Goal: Task Accomplishment & Management: Manage account settings

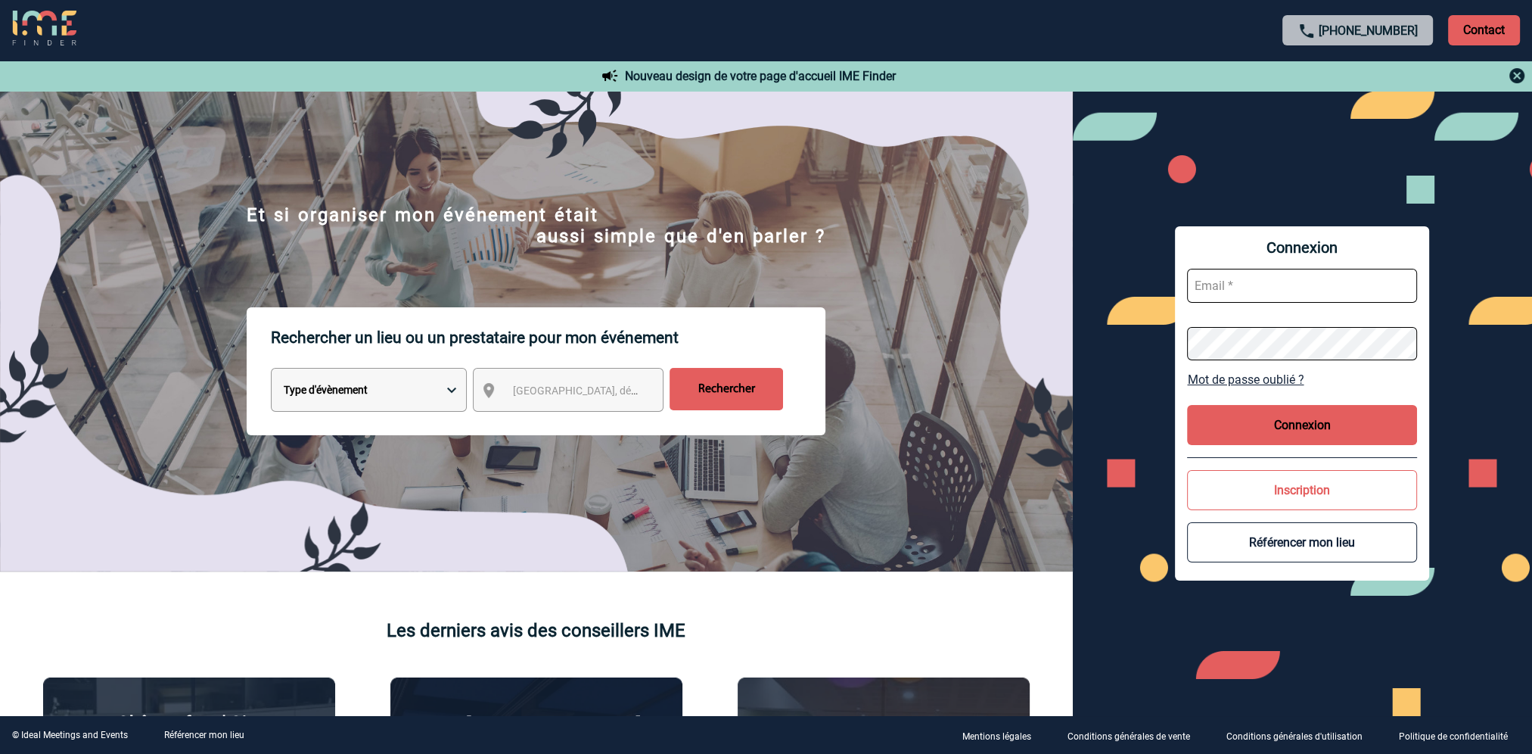
type input "[PERSON_NAME][EMAIL_ADDRESS][DOMAIN_NAME]"
click at [1283, 419] on button "Connexion" at bounding box center [1302, 425] width 230 height 40
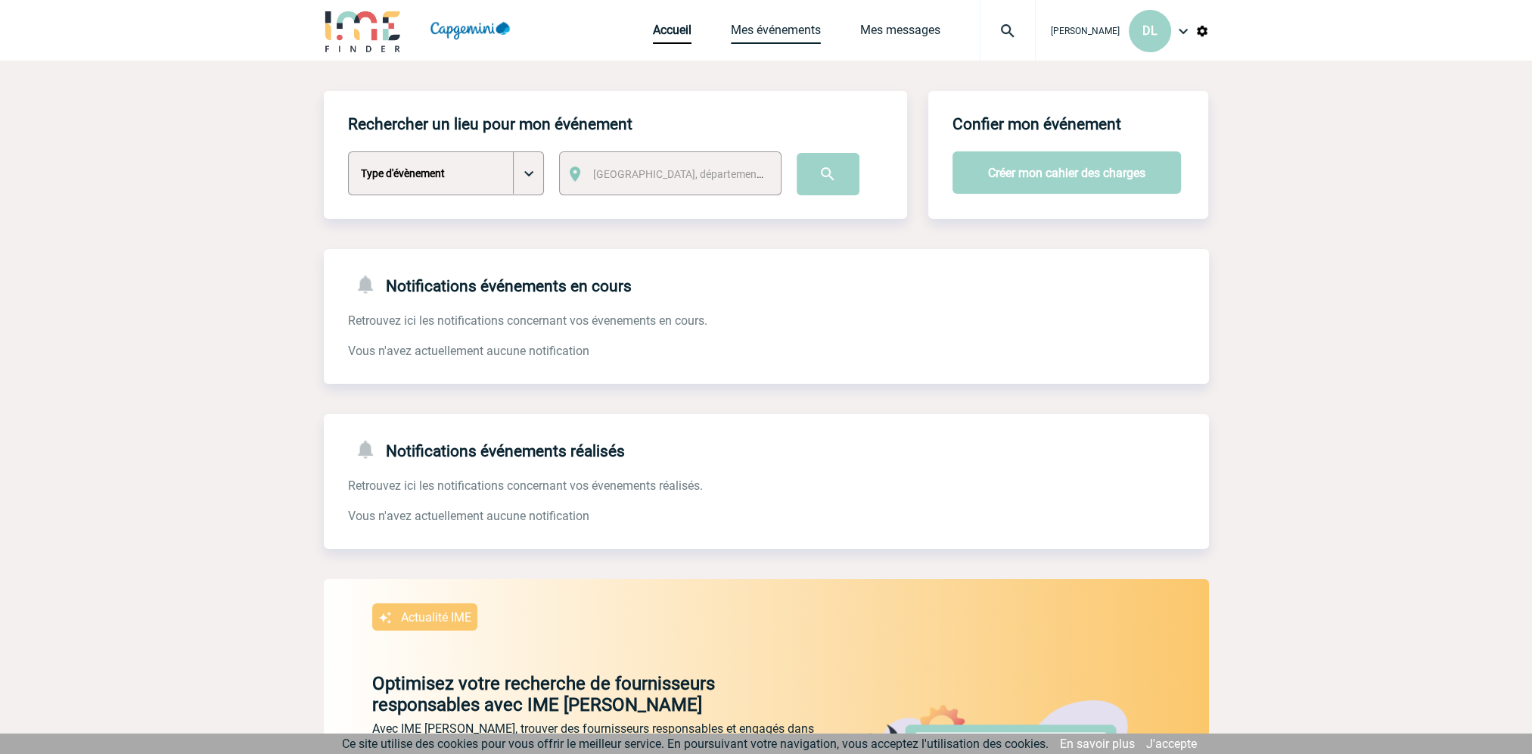
drag, startPoint x: 800, startPoint y: 28, endPoint x: 791, endPoint y: 28, distance: 8.3
click at [800, 28] on link "Mes événements" at bounding box center [776, 33] width 90 height 21
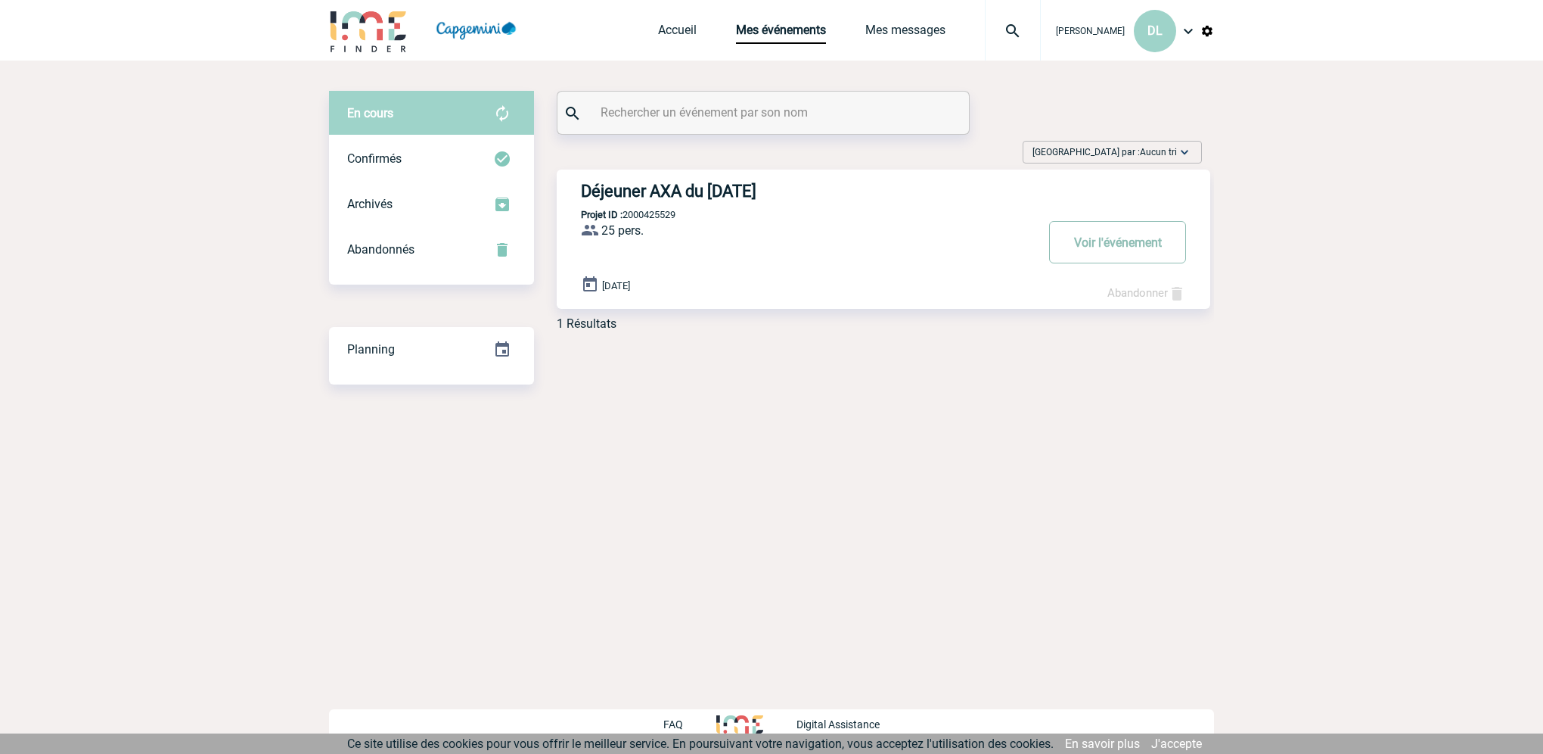
click at [1127, 250] on button "Voir l'événement" at bounding box center [1117, 242] width 137 height 42
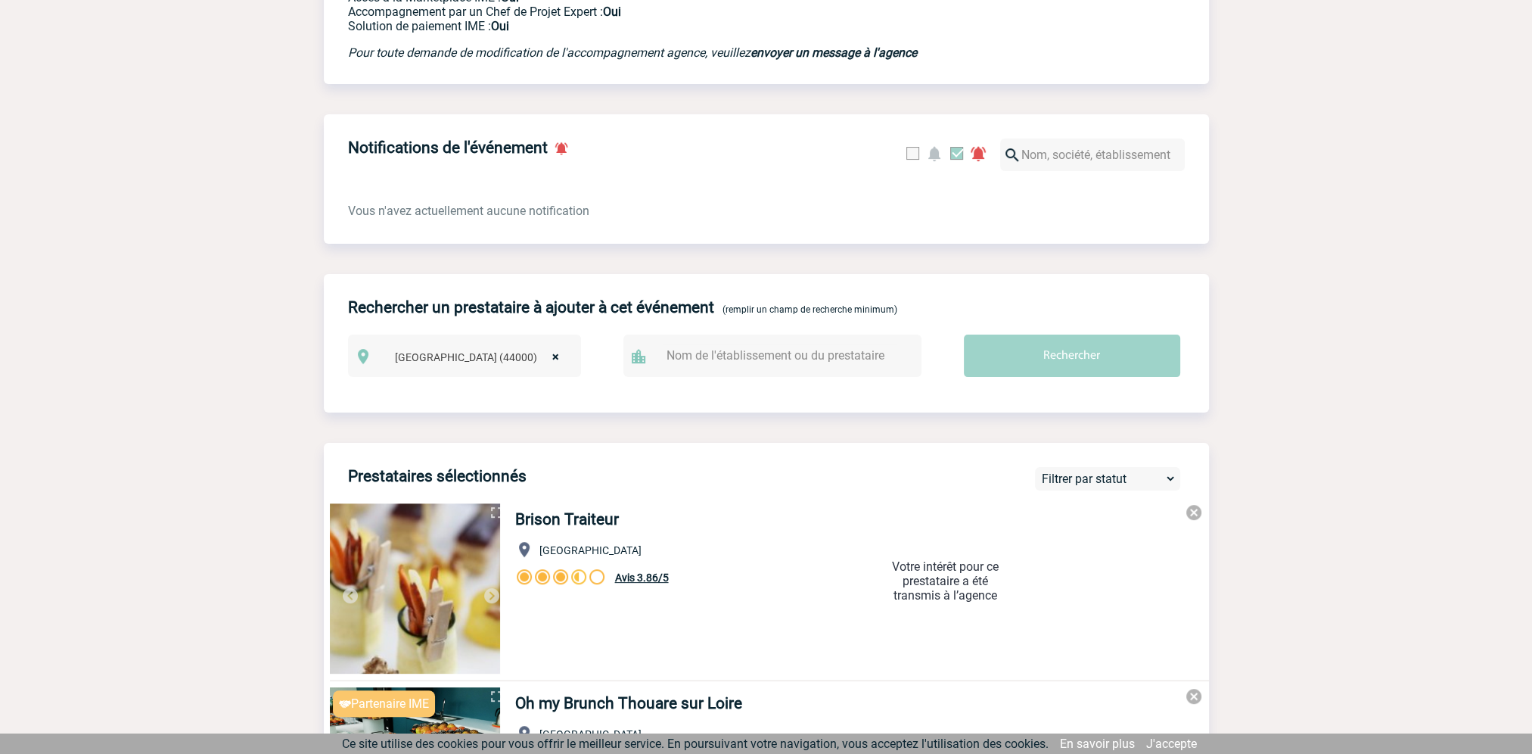
scroll to position [85, 0]
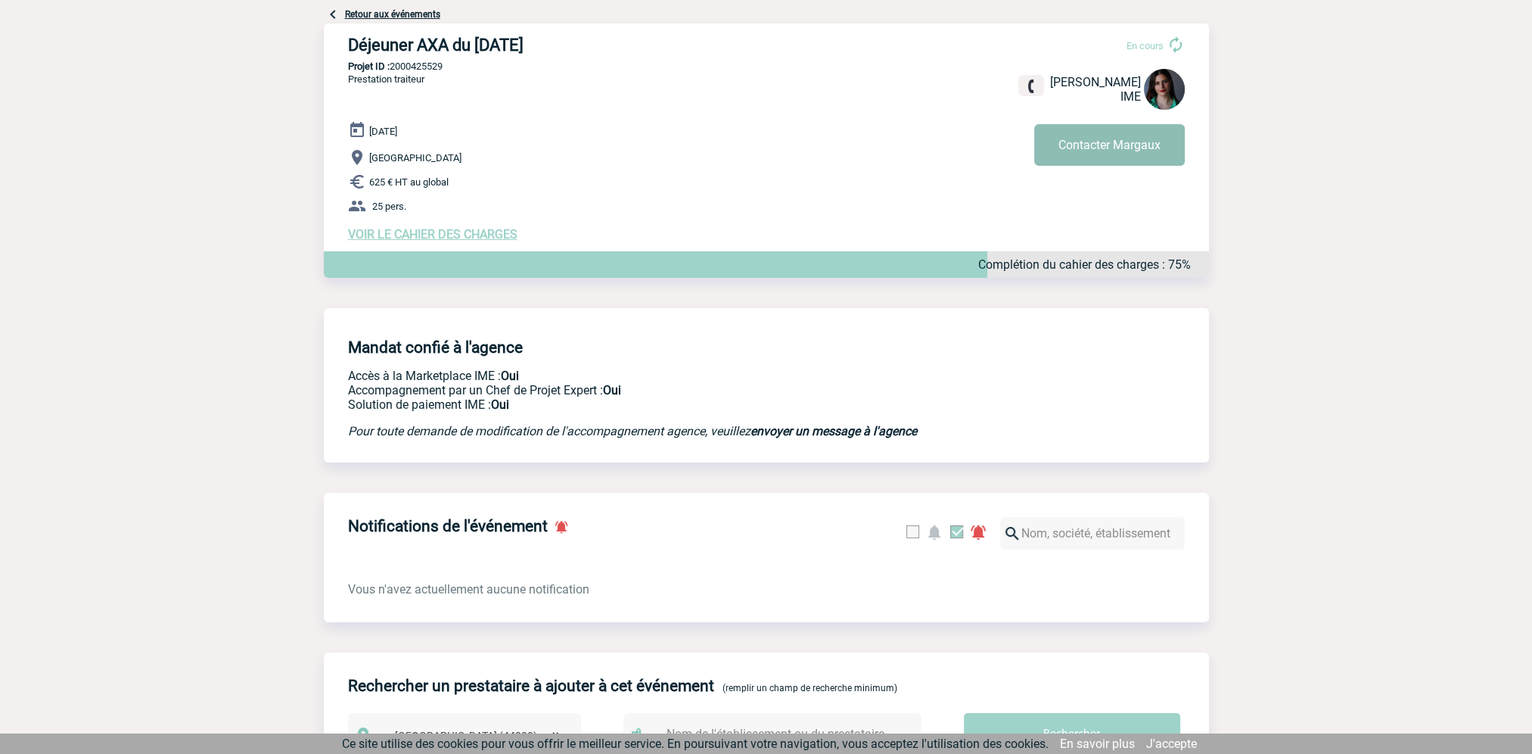
click at [1123, 150] on button "Contacter Margaux" at bounding box center [1109, 145] width 151 height 42
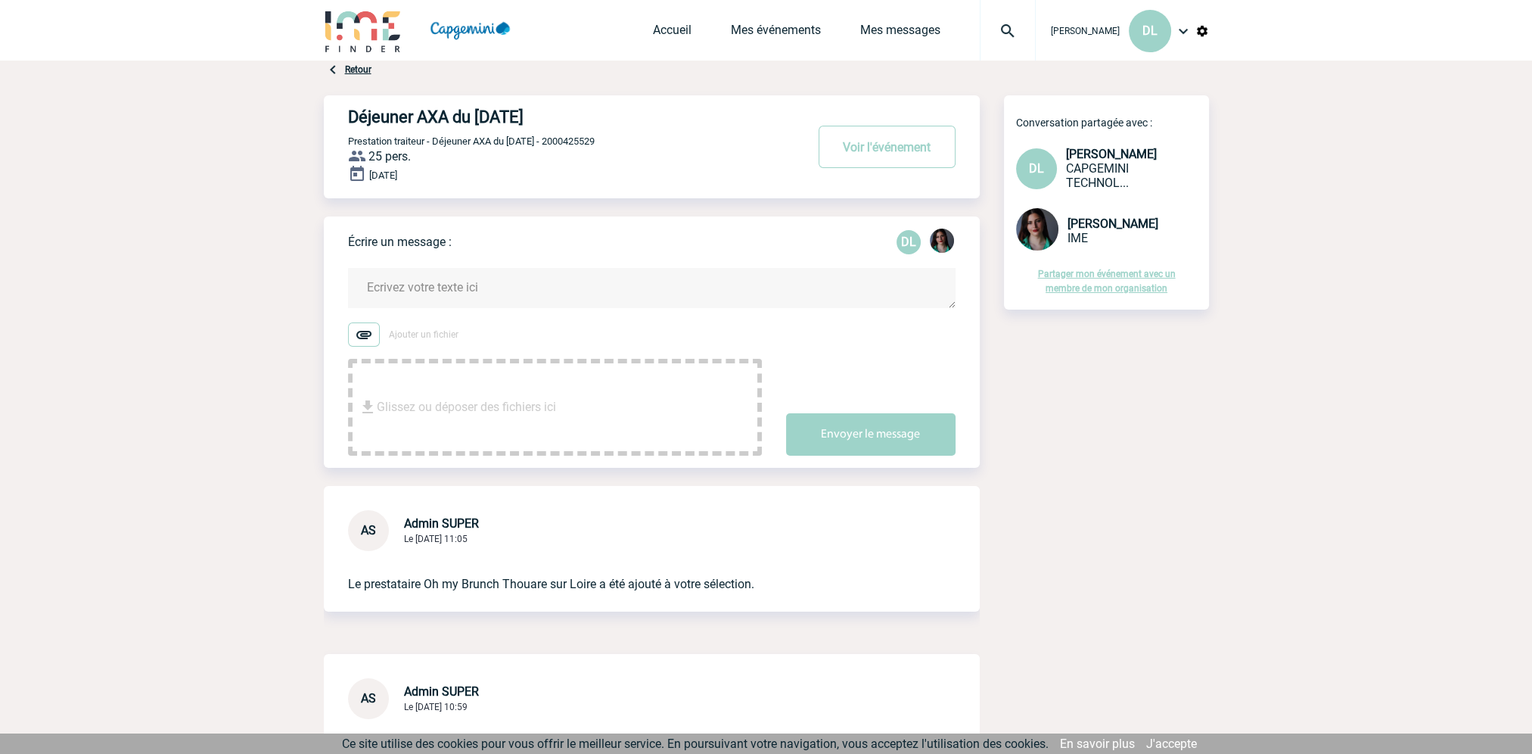
click at [440, 287] on textarea at bounding box center [652, 288] width 608 height 40
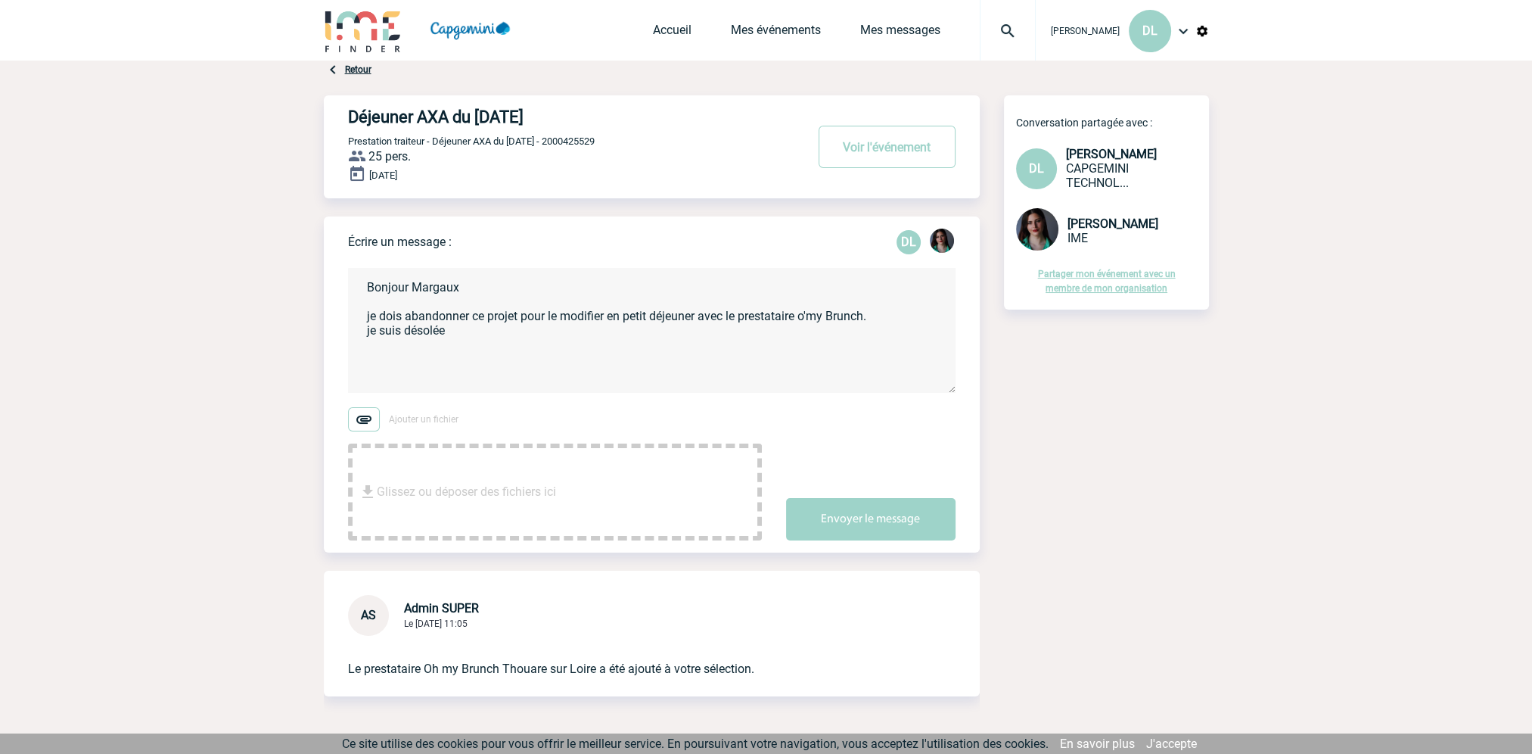
click at [506, 344] on textarea "Bonjour Margaux je dois abandonner ce projet pour le modifier en petit déjeuner…" at bounding box center [652, 330] width 608 height 125
click at [452, 333] on textarea "Bonjour Margaux je dois abandonner ce projet pour le modifier en petit déjeuner…" at bounding box center [652, 330] width 608 height 125
type textarea "Bonjour Margaux je dois abandonner ce projet pour le modifier en petit déjeuner…"
click at [771, 30] on link "Mes événements" at bounding box center [776, 33] width 90 height 21
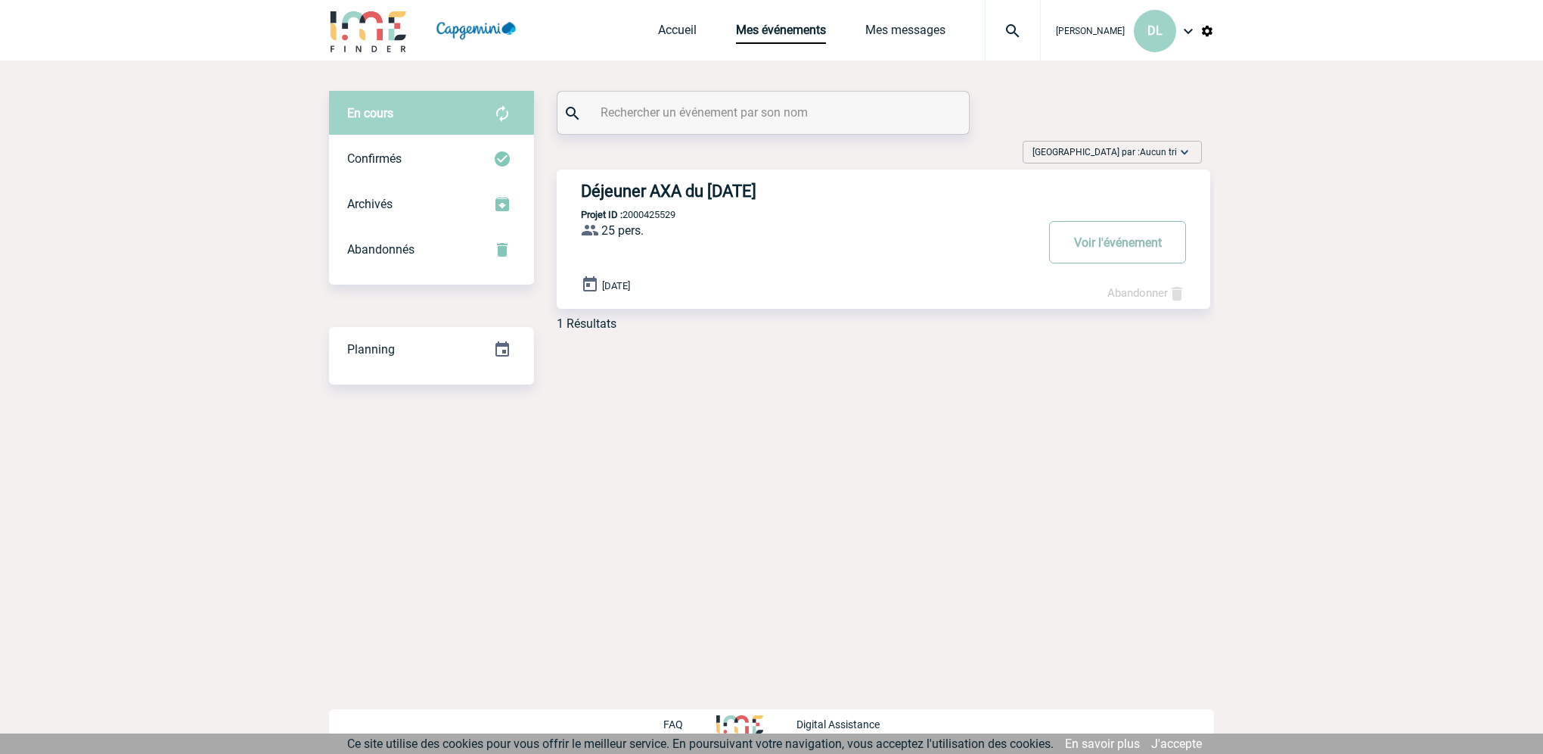
click at [1134, 241] on button "Voir l'événement" at bounding box center [1117, 242] width 137 height 42
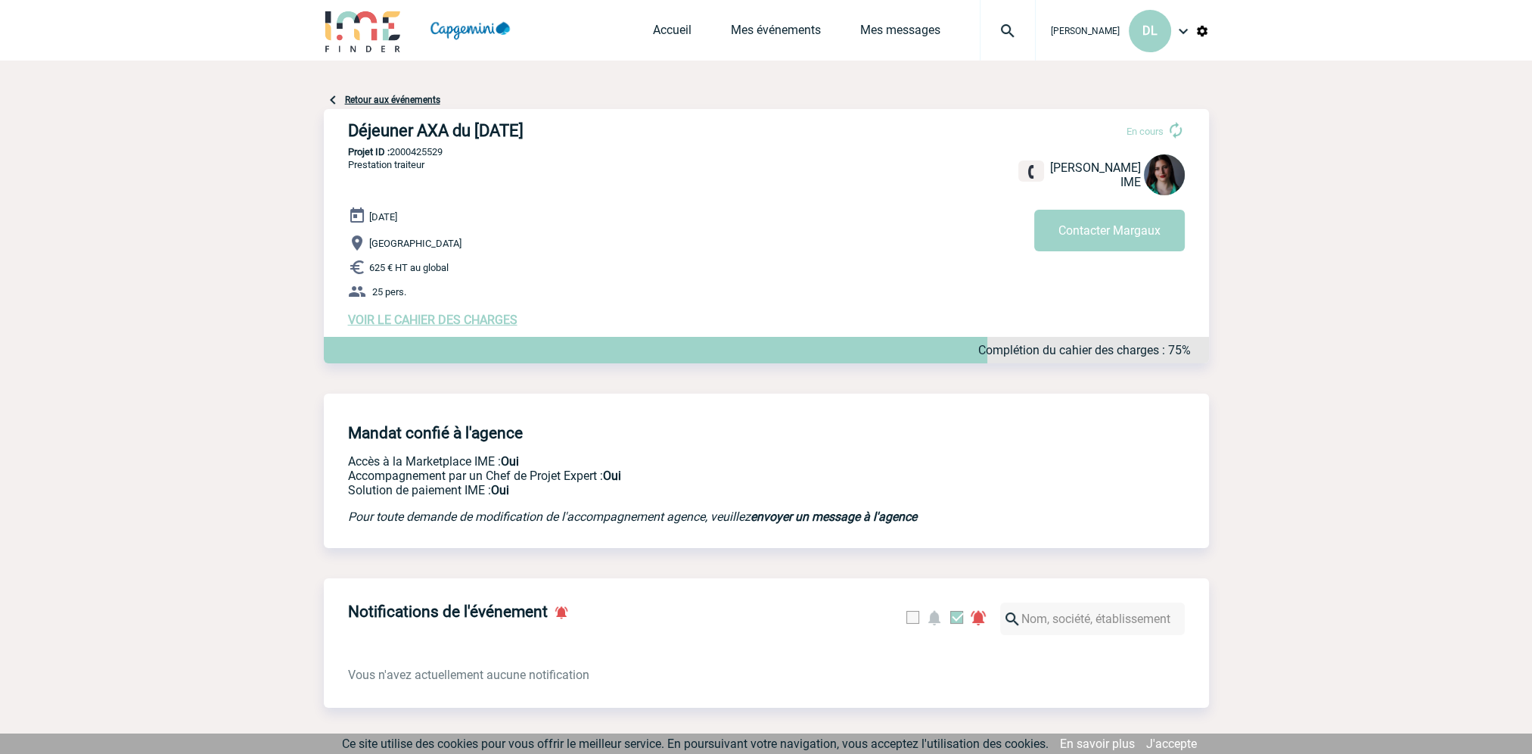
click at [460, 325] on span "VOIR LE CAHIER DES CHARGES" at bounding box center [432, 319] width 169 height 14
click at [490, 325] on span "VOIR LE CAHIER DES CHARGES" at bounding box center [432, 319] width 169 height 14
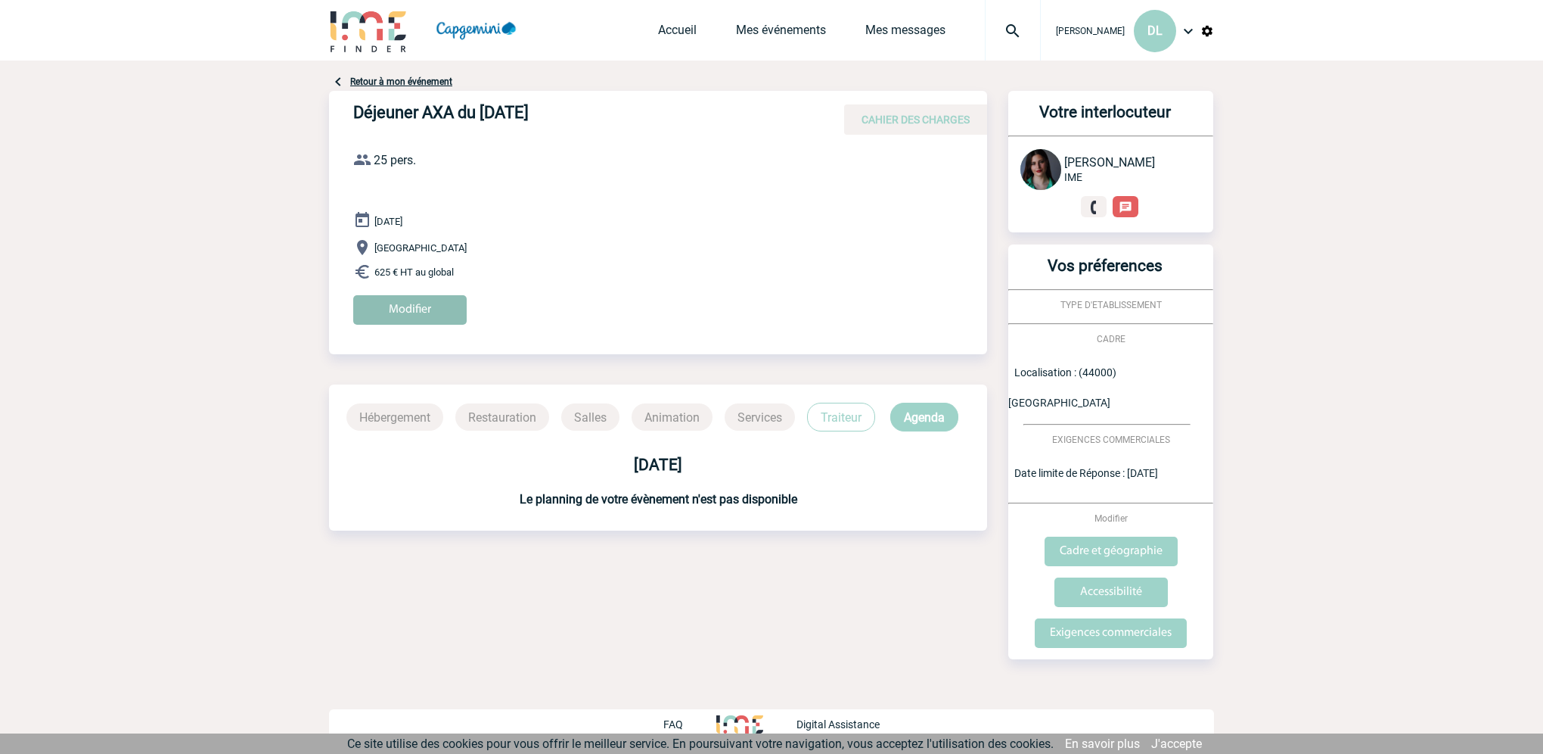
click at [421, 309] on input "Modifier" at bounding box center [409, 310] width 113 height 30
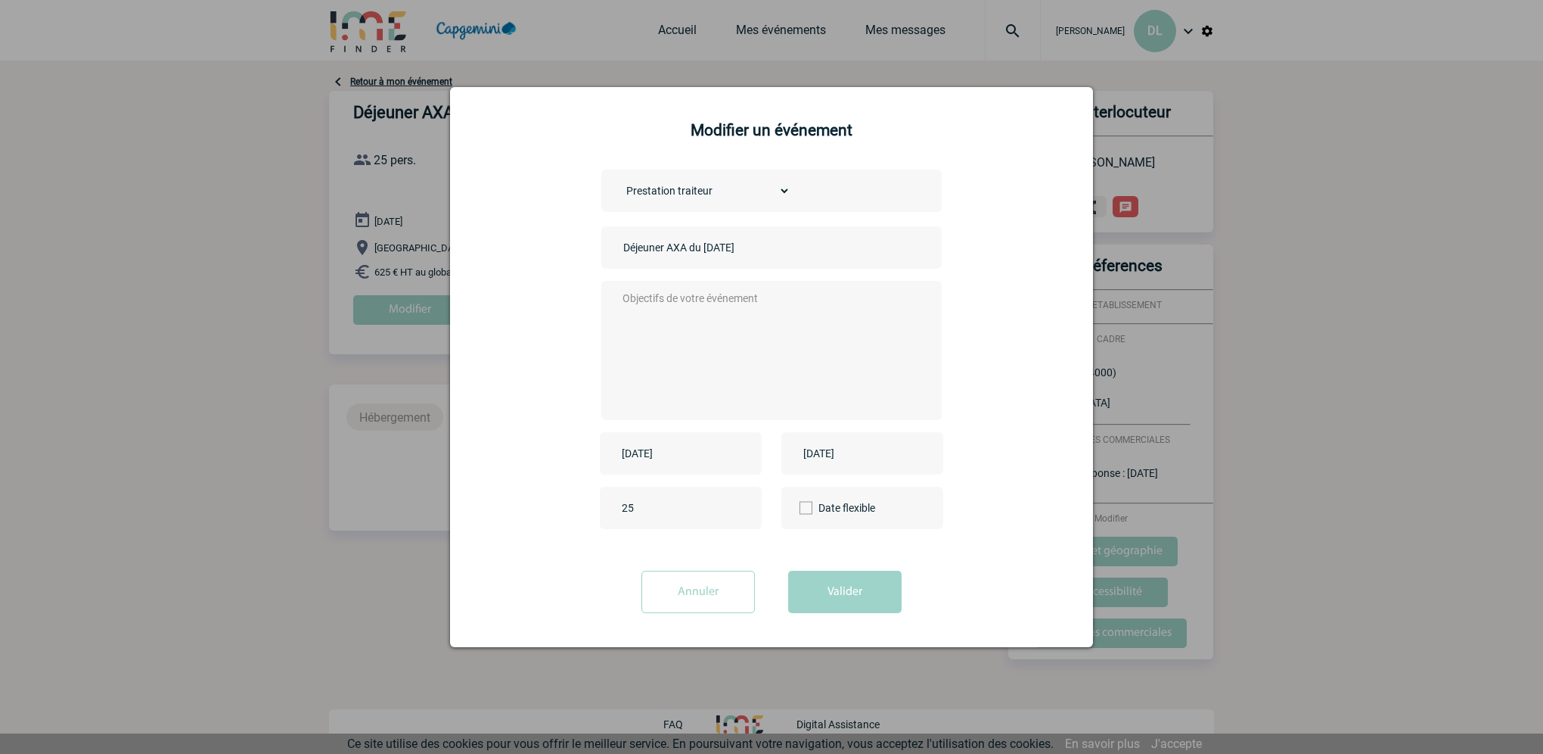
click at [688, 254] on input "Déjeuner AXA du [DATE]" at bounding box center [726, 248] width 212 height 20
drag, startPoint x: 660, startPoint y: 247, endPoint x: 570, endPoint y: 247, distance: 90.0
click at [570, 247] on div "Choisissez un type d'évènement Séminaire avec nuitée Séminaire sans nuitée Repa…" at bounding box center [771, 362] width 605 height 386
type input "Petit déjeuner AXA du 09/10/25"
click at [626, 298] on textarea at bounding box center [768, 348] width 299 height 121
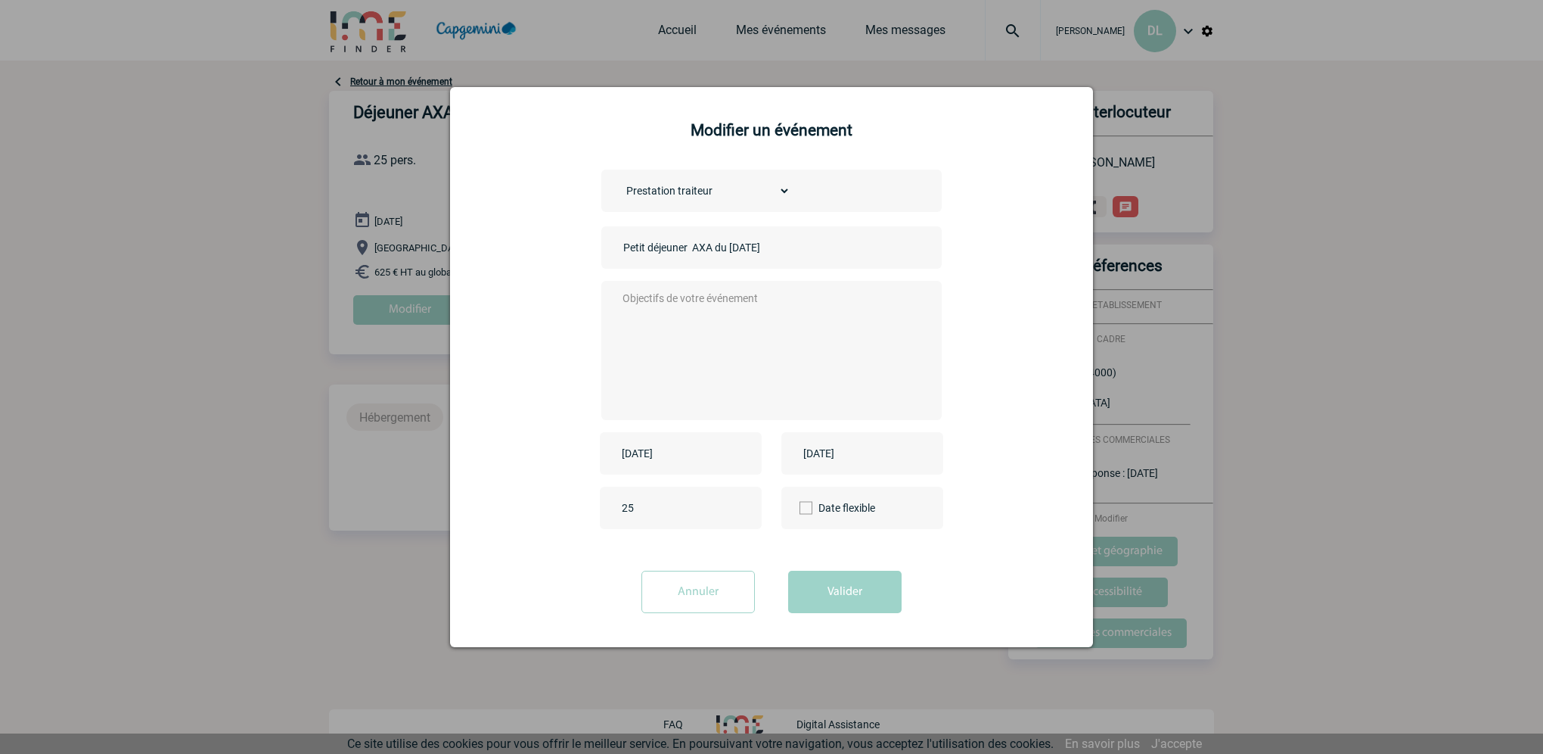
click at [639, 514] on input "25" at bounding box center [689, 508] width 142 height 20
click at [739, 505] on input "26" at bounding box center [689, 508] width 142 height 20
type input "27"
click at [739, 505] on input "27" at bounding box center [689, 508] width 142 height 20
click at [688, 590] on input "Annuler" at bounding box center [698, 591] width 113 height 42
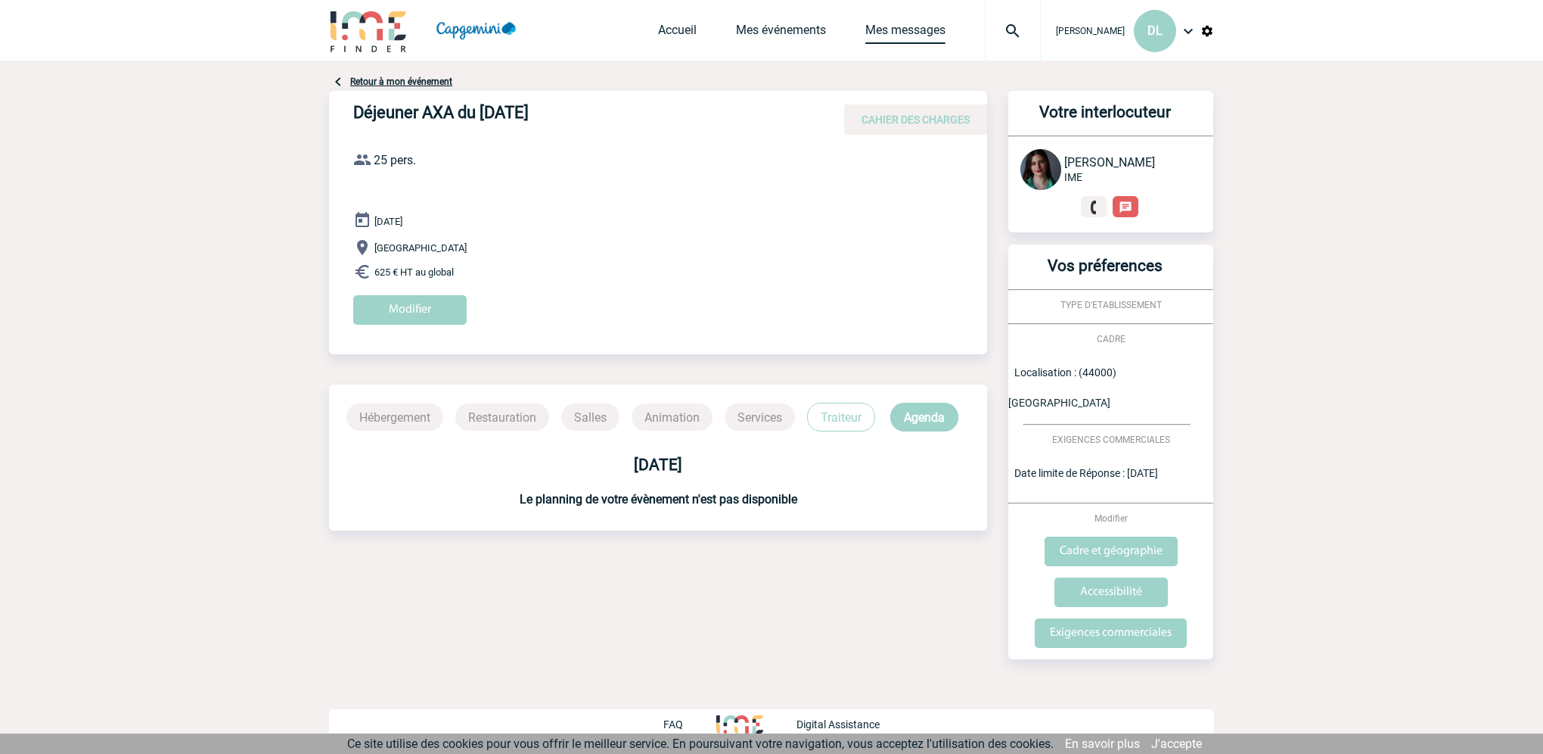
click at [920, 33] on link "Mes messages" at bounding box center [905, 33] width 80 height 21
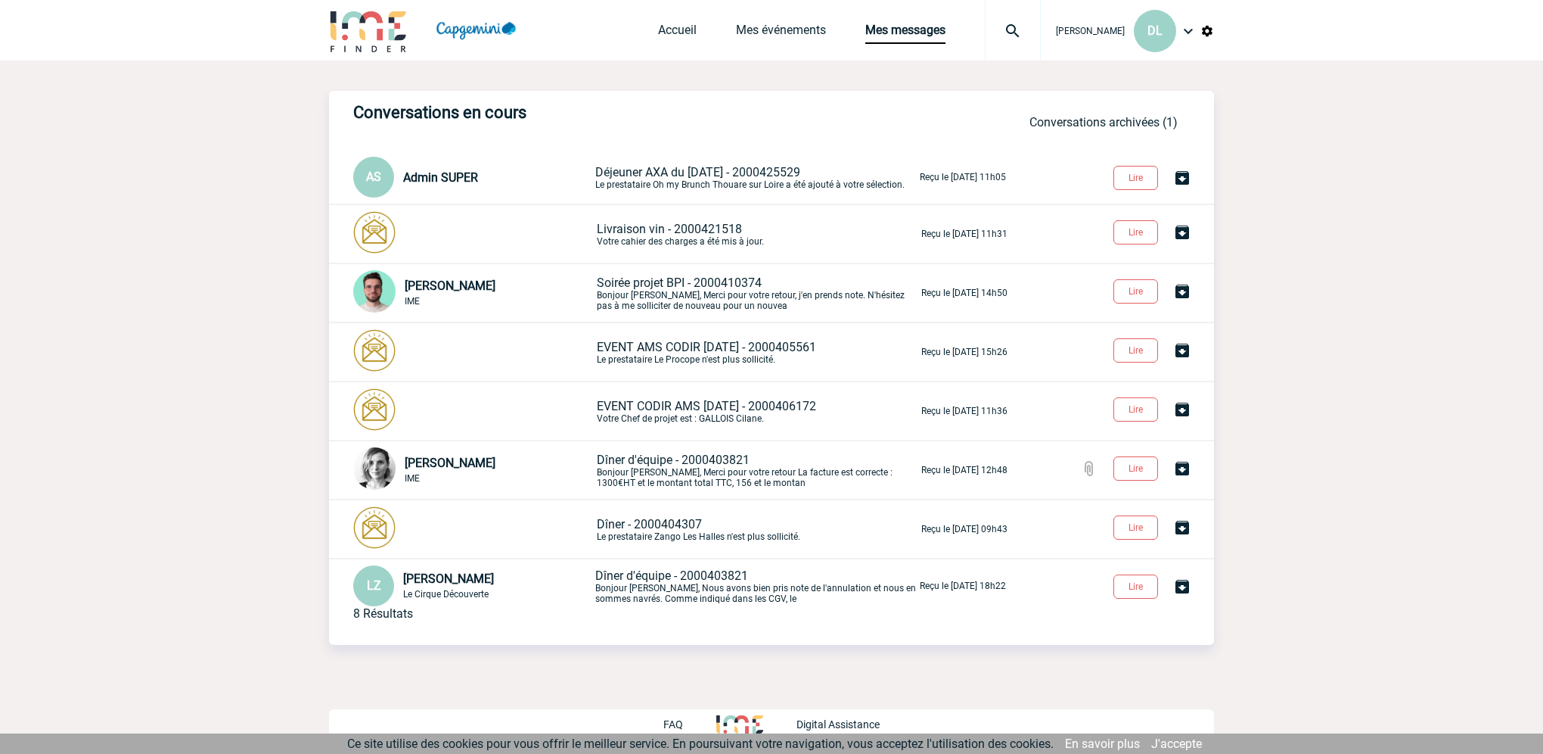
click at [674, 179] on span "Déjeuner AXA du [DATE] - 2000425529" at bounding box center [697, 172] width 205 height 14
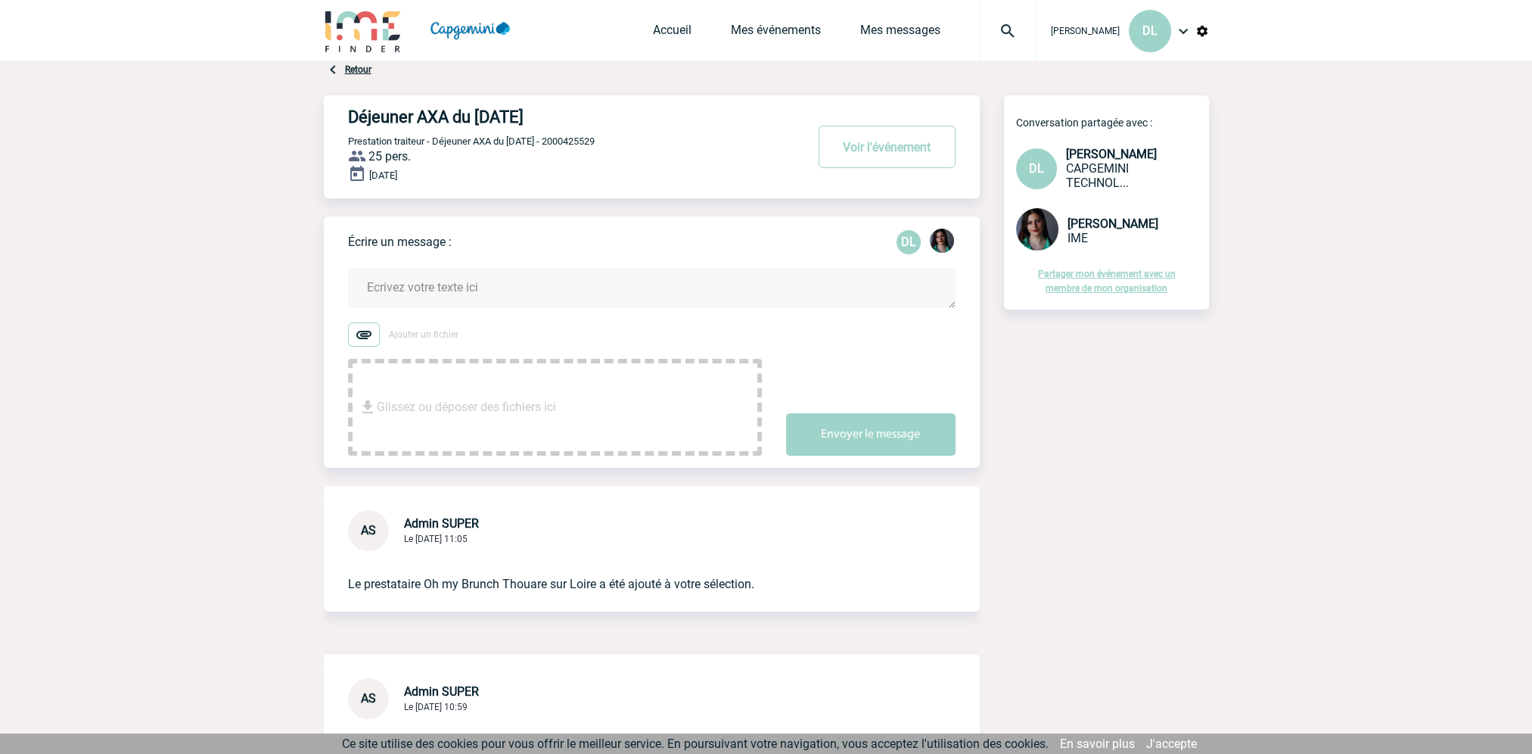
click at [493, 284] on textarea at bounding box center [652, 288] width 608 height 40
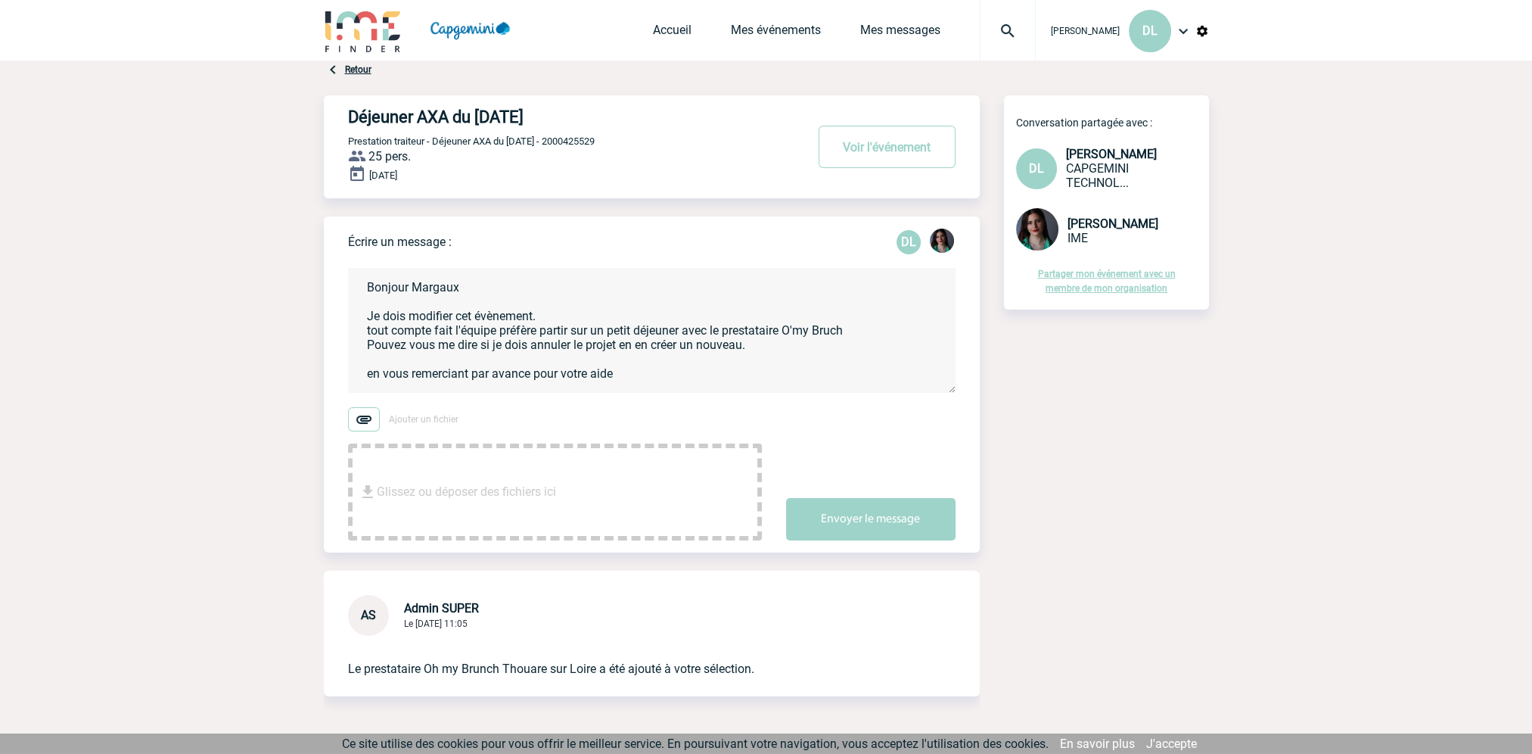
scroll to position [3, 0]
type textarea "Bonjour Margaux Je dois modifier cet évènement. tout compte fait l'équipe préfè…"
click at [880, 518] on button "Envoyer le message" at bounding box center [870, 519] width 169 height 42
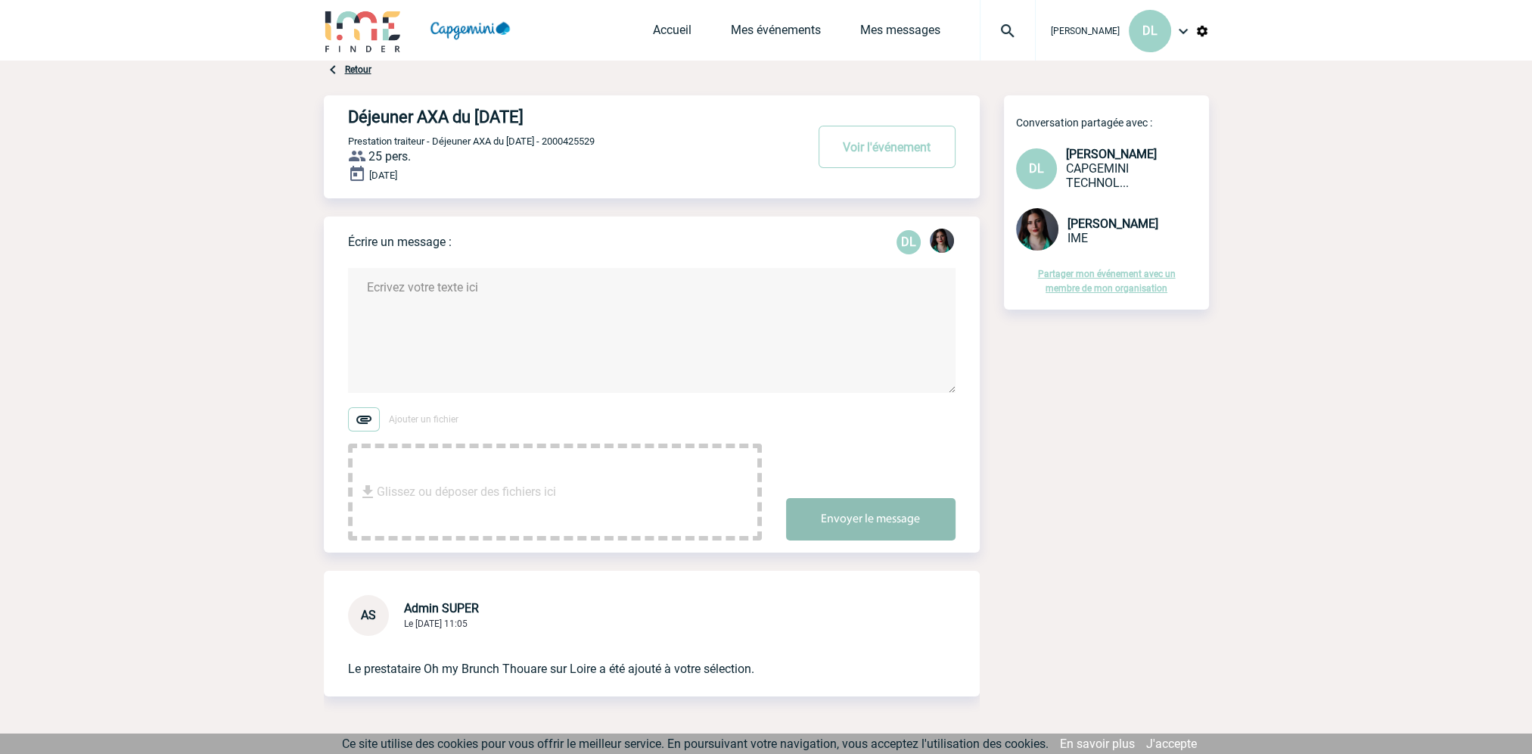
scroll to position [0, 0]
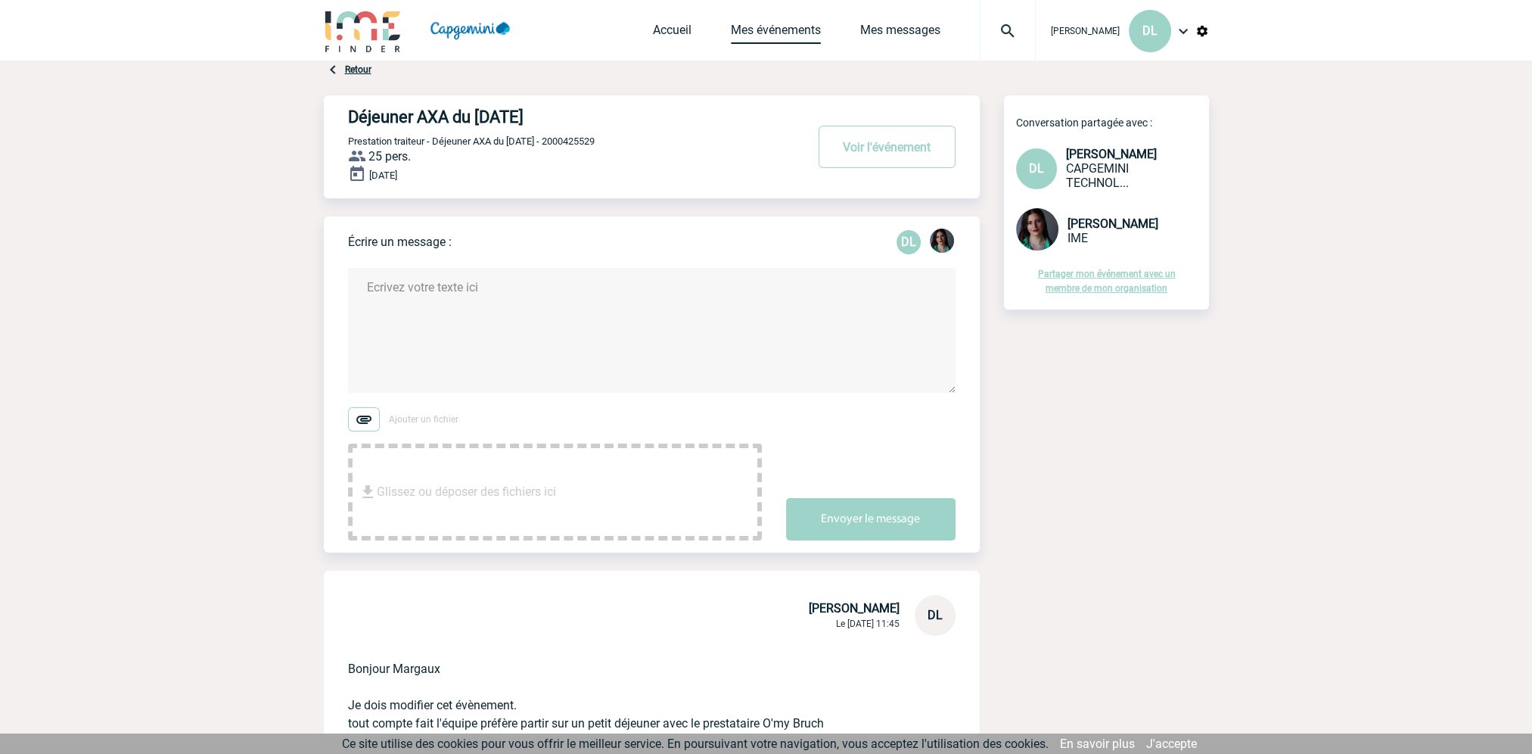
click at [767, 30] on link "Mes événements" at bounding box center [776, 33] width 90 height 21
